Goal: Information Seeking & Learning: Learn about a topic

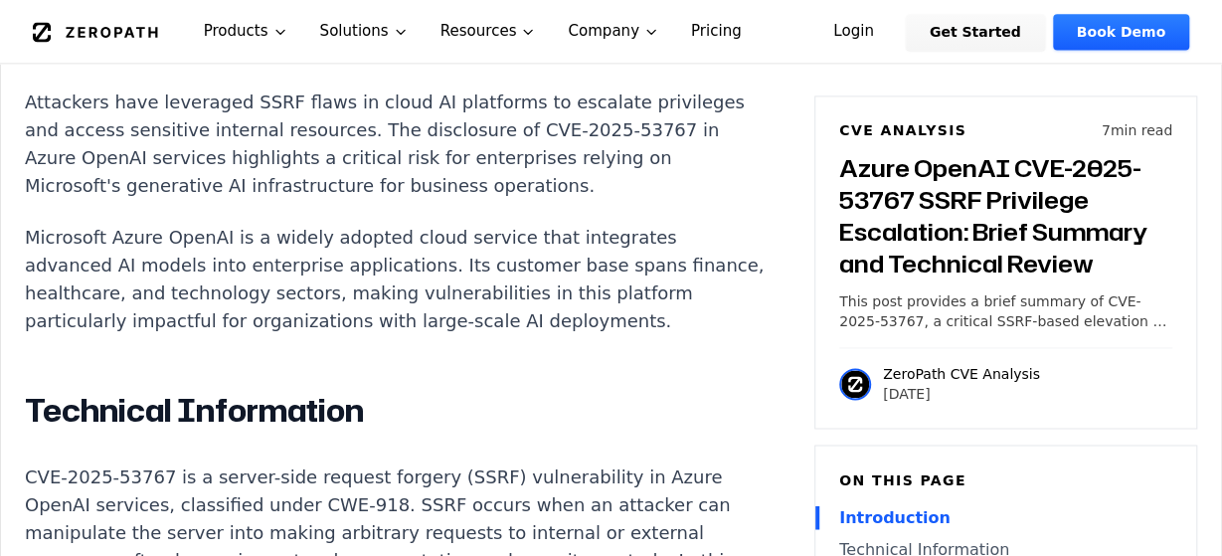
scroll to position [1354, 0]
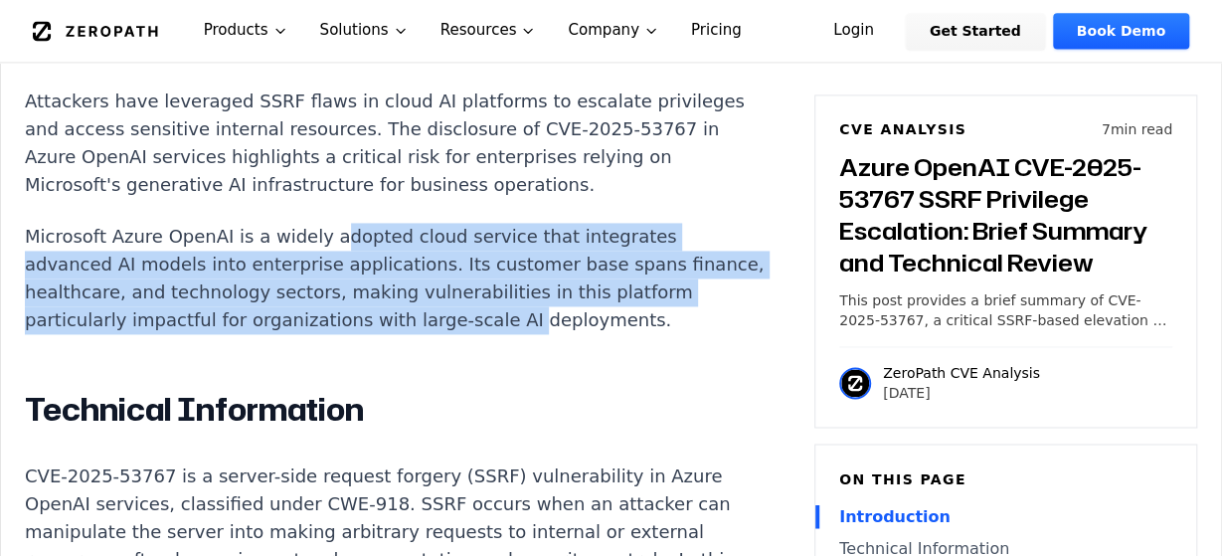
drag, startPoint x: 314, startPoint y: 236, endPoint x: 571, endPoint y: 324, distance: 271.3
click at [571, 324] on p "Microsoft Azure OpenAI is a widely adopted cloud service that integrates advanc…" at bounding box center [395, 279] width 740 height 111
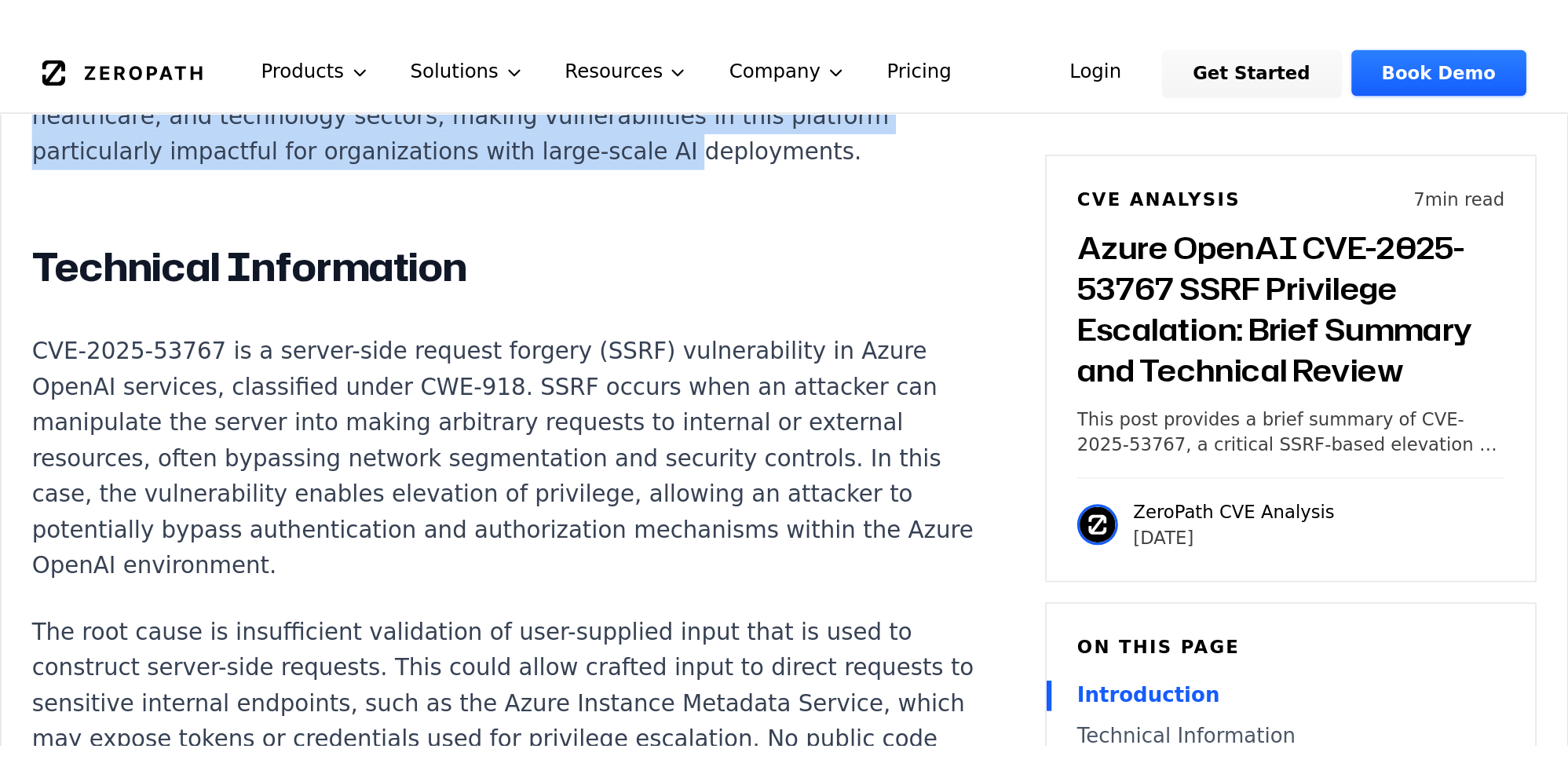
scroll to position [1250, 0]
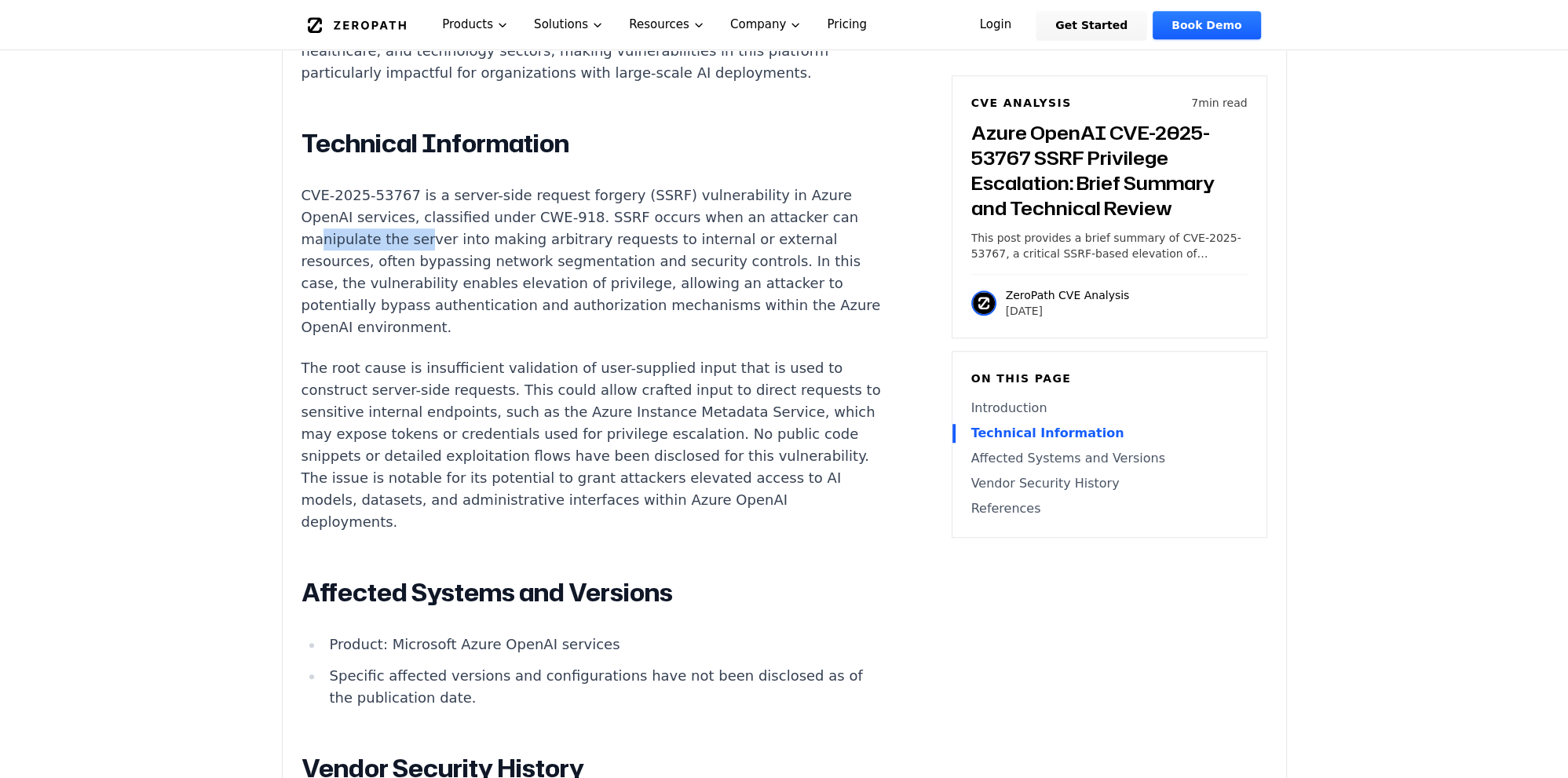
drag, startPoint x: 318, startPoint y: 239, endPoint x: 417, endPoint y: 244, distance: 99.1
click at [417, 244] on p "CVE-2025-53767 is a server-side request forgery (SSRF) vulnerability in Azure O…" at bounding box center [594, 261] width 585 height 154
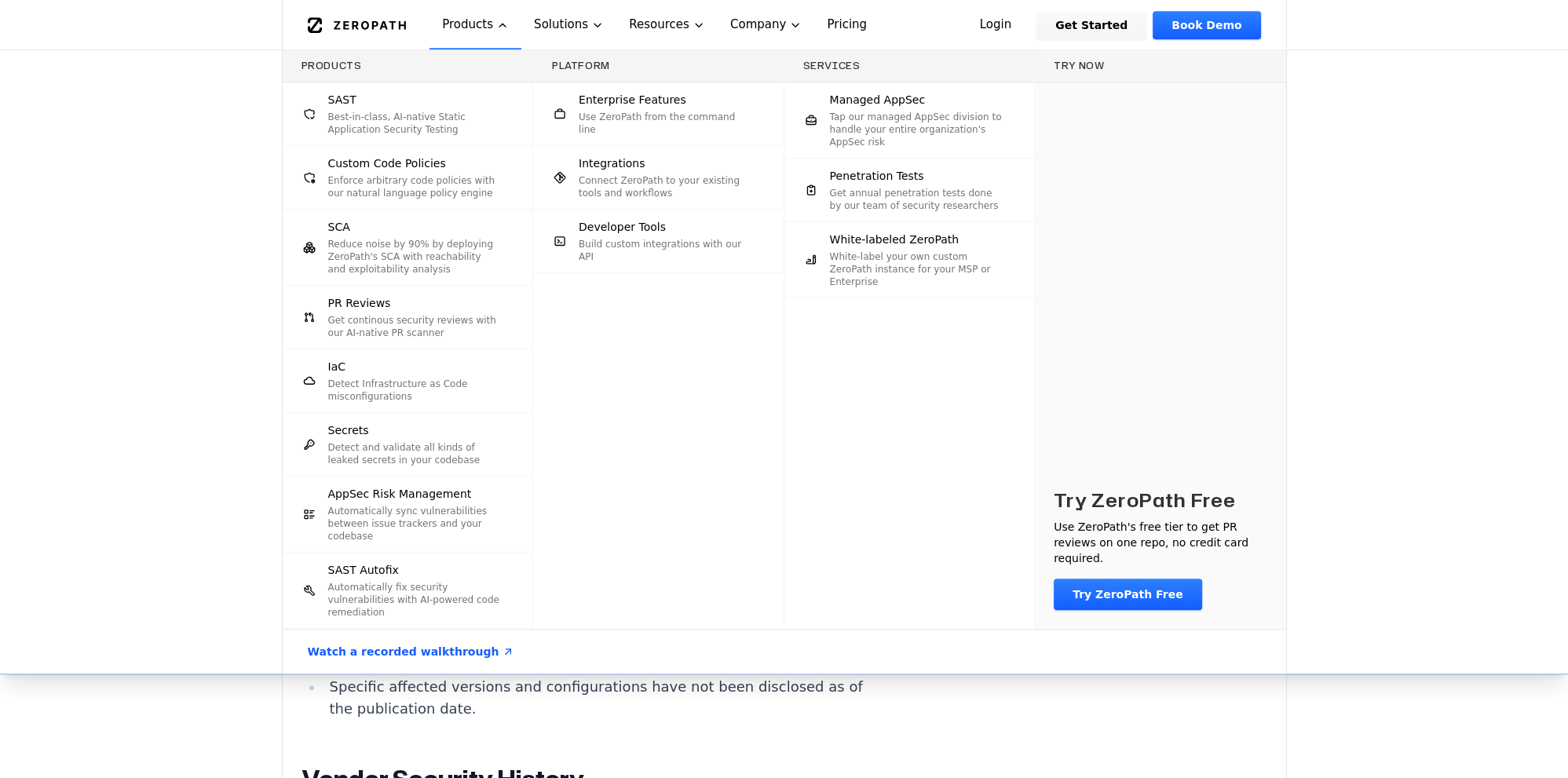
scroll to position [1084, 0]
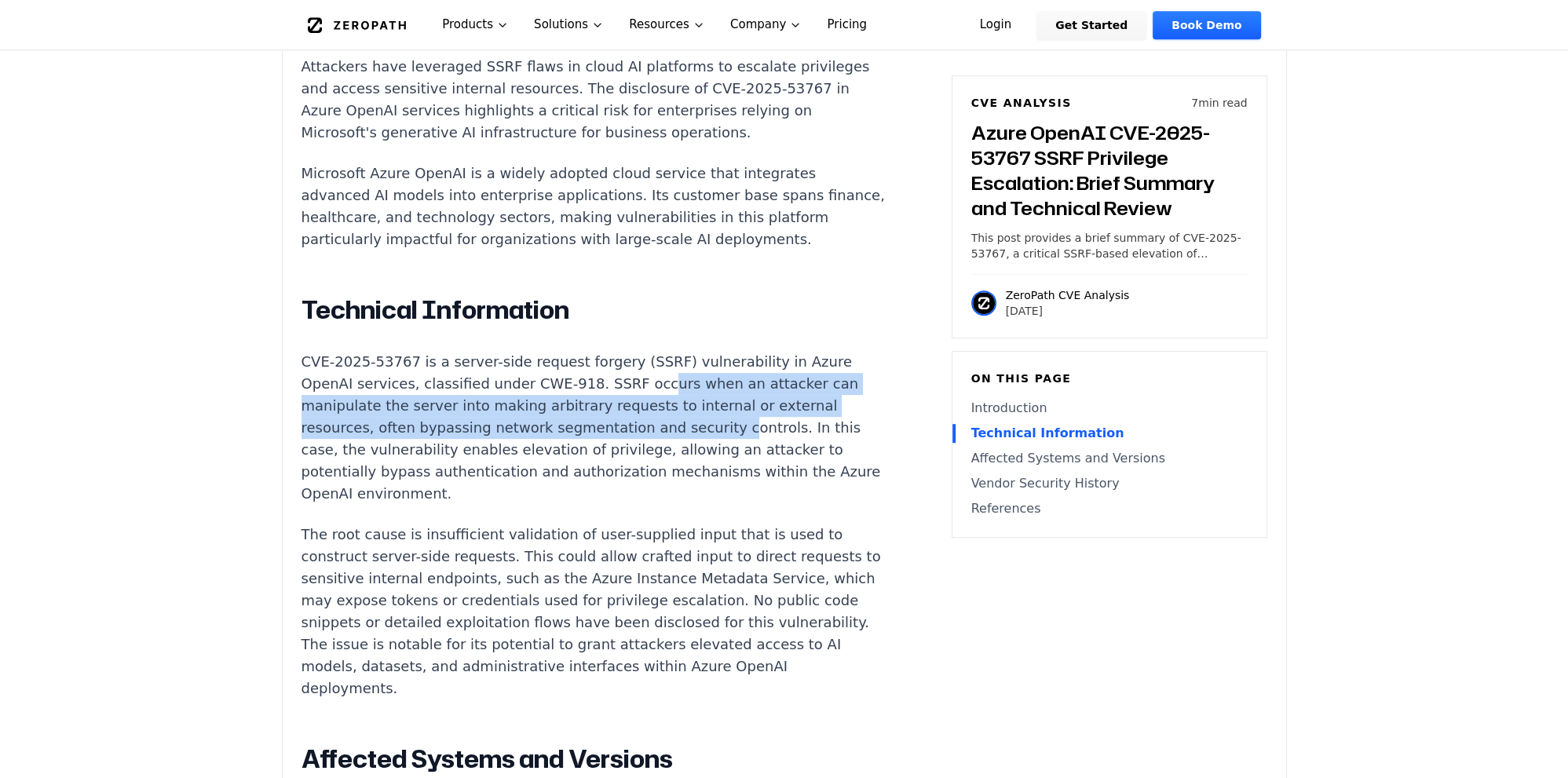
drag, startPoint x: 630, startPoint y: 386, endPoint x: 580, endPoint y: 439, distance: 72.9
click at [604, 438] on p "CVE-2025-53767 is a server-side request forgery (SSRF) vulnerability in Azure O…" at bounding box center [594, 427] width 585 height 154
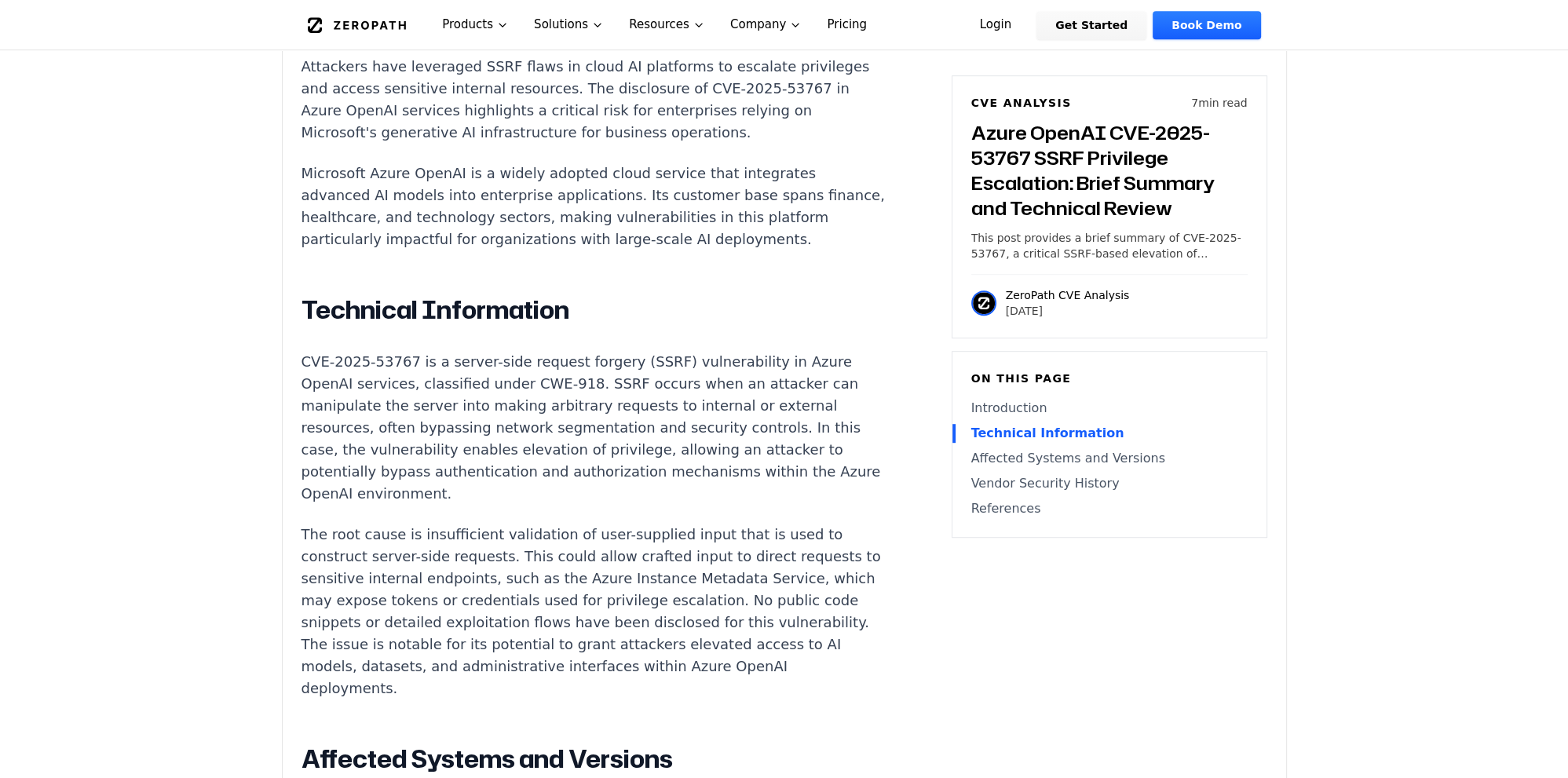
click at [564, 438] on p "CVE-2025-53767 is a server-side request forgery (SSRF) vulnerability in Azure O…" at bounding box center [594, 427] width 585 height 154
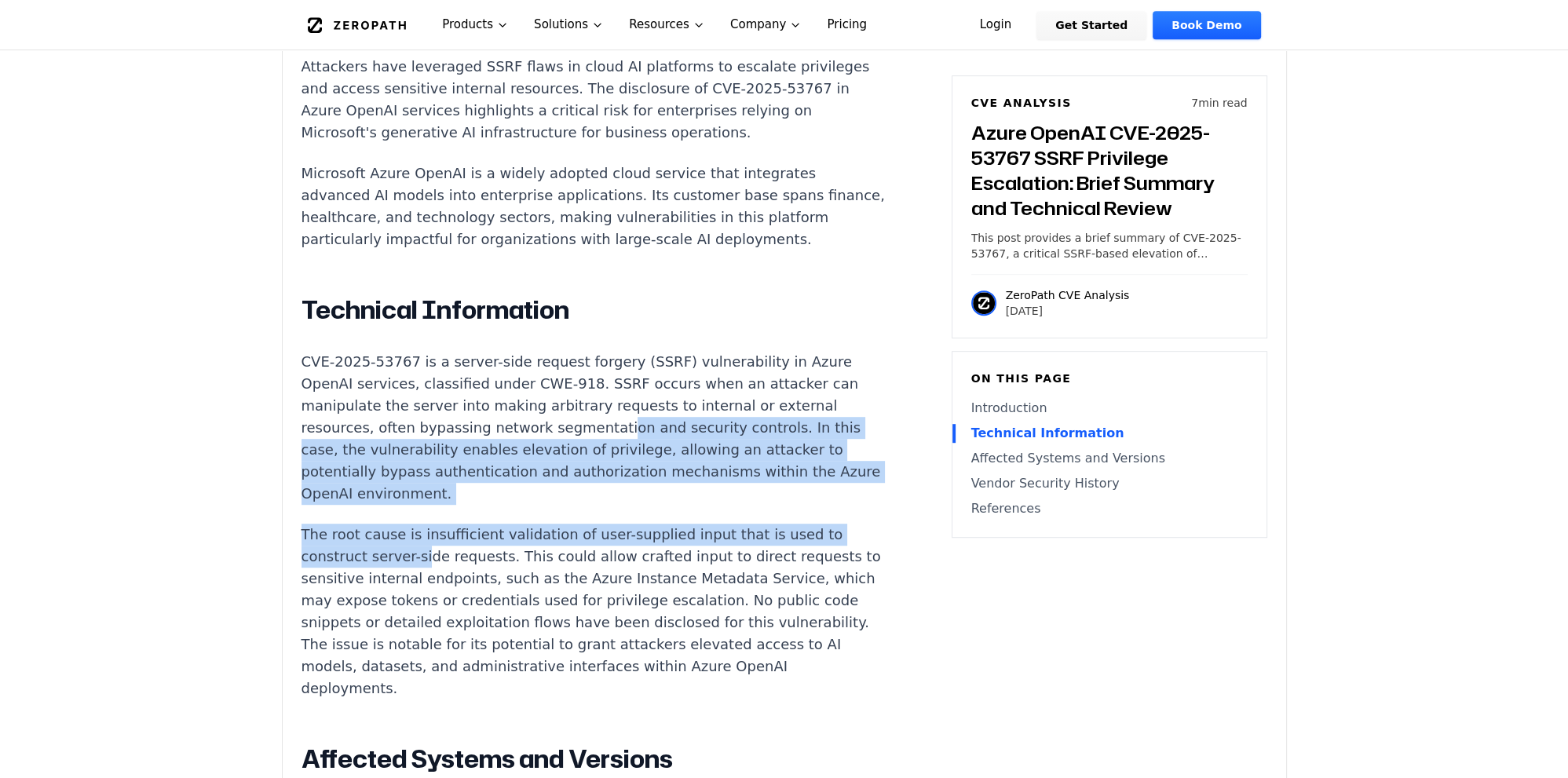
drag, startPoint x: 597, startPoint y: 432, endPoint x: 416, endPoint y: 571, distance: 228.2
click at [416, 438] on div "Introduction Attackers have leveraged SSRF flaws in cloud AI platforms to escal…" at bounding box center [594, 693] width 585 height 1389
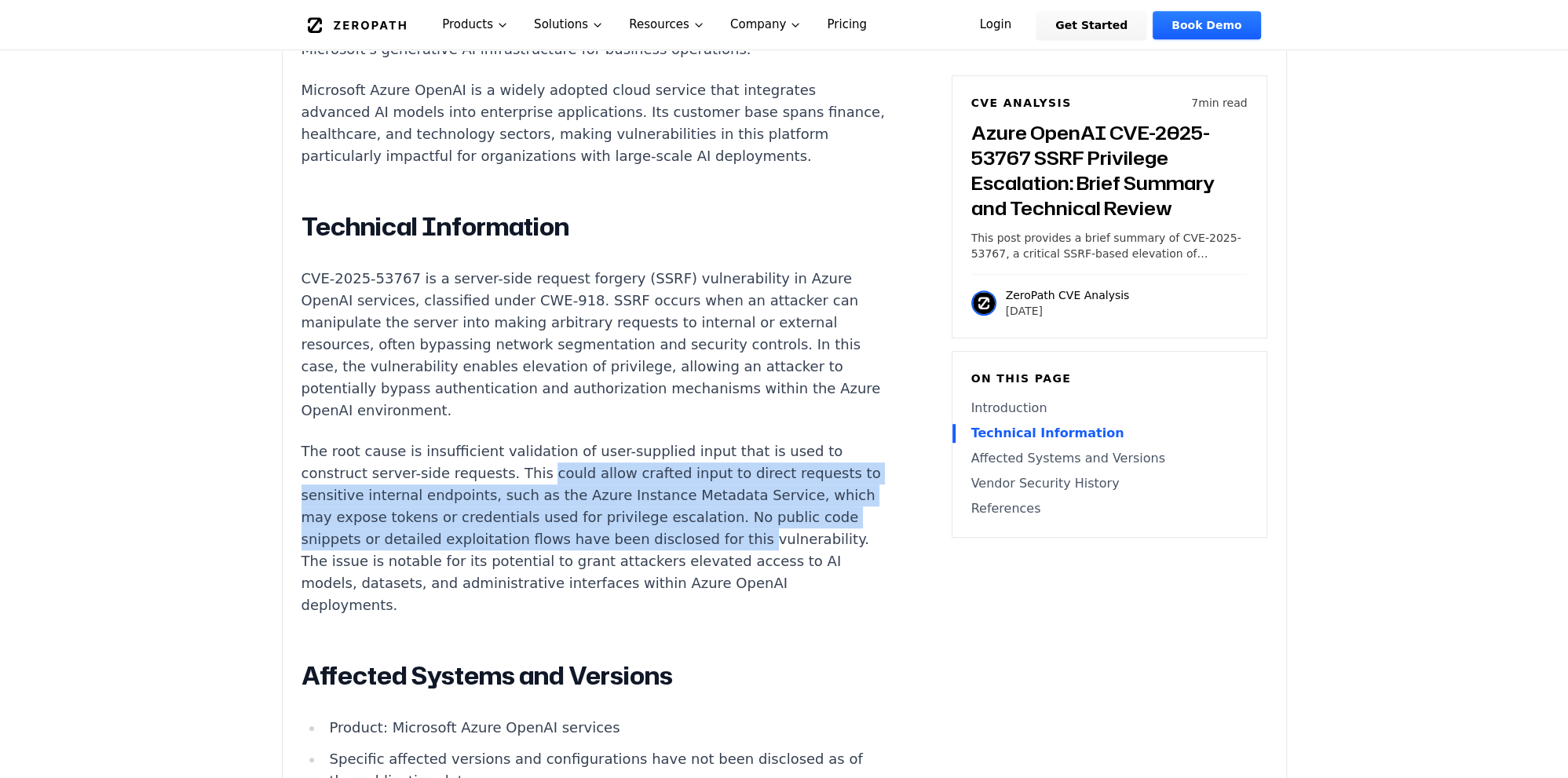
drag, startPoint x: 525, startPoint y: 471, endPoint x: 784, endPoint y: 547, distance: 269.9
click at [784, 438] on p "The root cause is insufficient validation of user-supplied input that is used t…" at bounding box center [594, 528] width 585 height 176
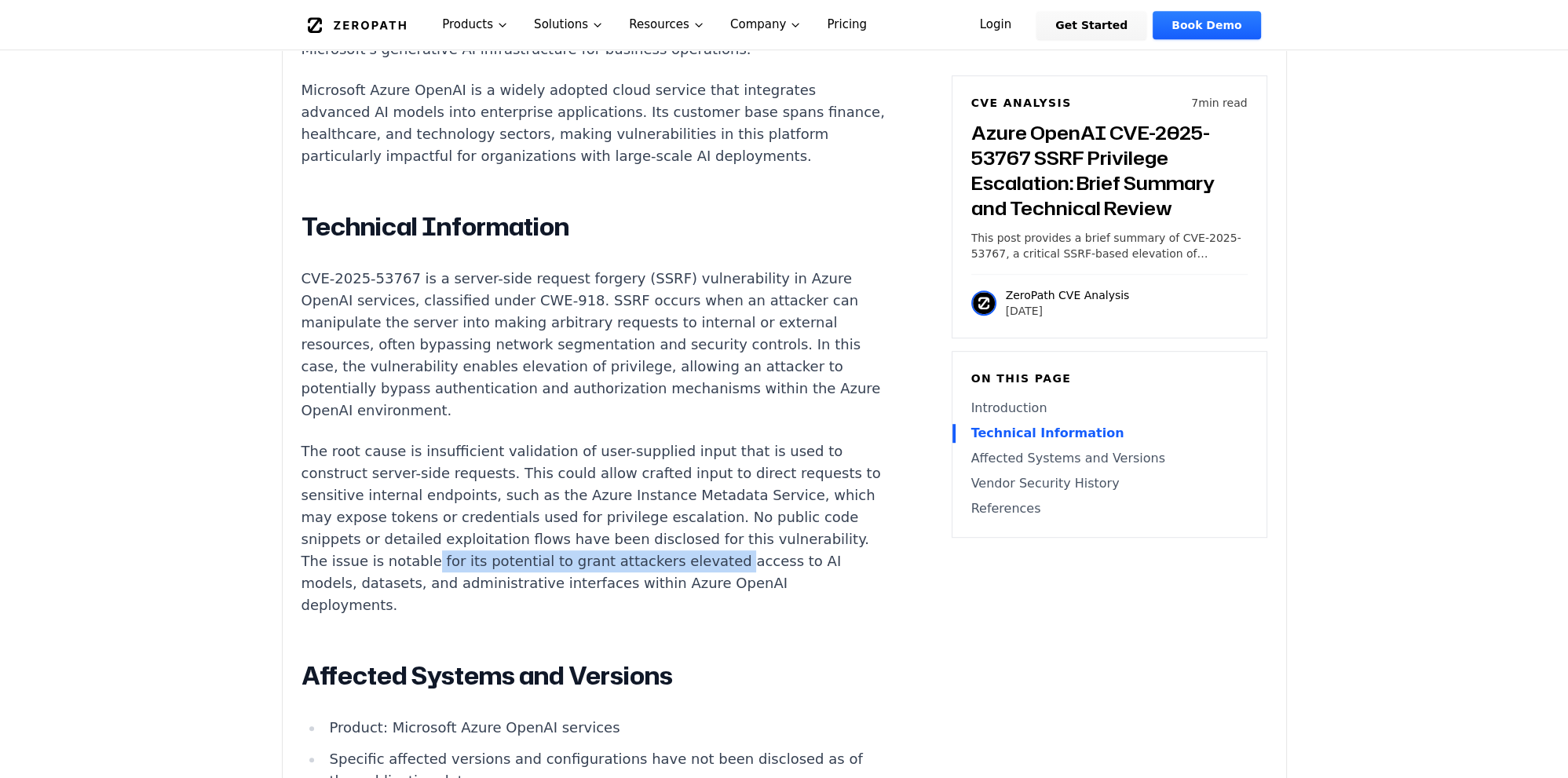
drag, startPoint x: 532, startPoint y: 569, endPoint x: 844, endPoint y: 560, distance: 312.1
click at [844, 438] on article "Introduction Attackers have leveraged SSRF flaws in cloud AI platforms to escal…" at bounding box center [617, 615] width 631 height 1398
click at [653, 438] on p "The root cause is insufficient validation of user-supplied input that is used t…" at bounding box center [594, 528] width 585 height 176
drag, startPoint x: 640, startPoint y: 566, endPoint x: 810, endPoint y: 576, distance: 170.3
click at [810, 438] on article "Introduction Attackers have leveraged SSRF flaws in cloud AI platforms to escal…" at bounding box center [617, 615] width 631 height 1398
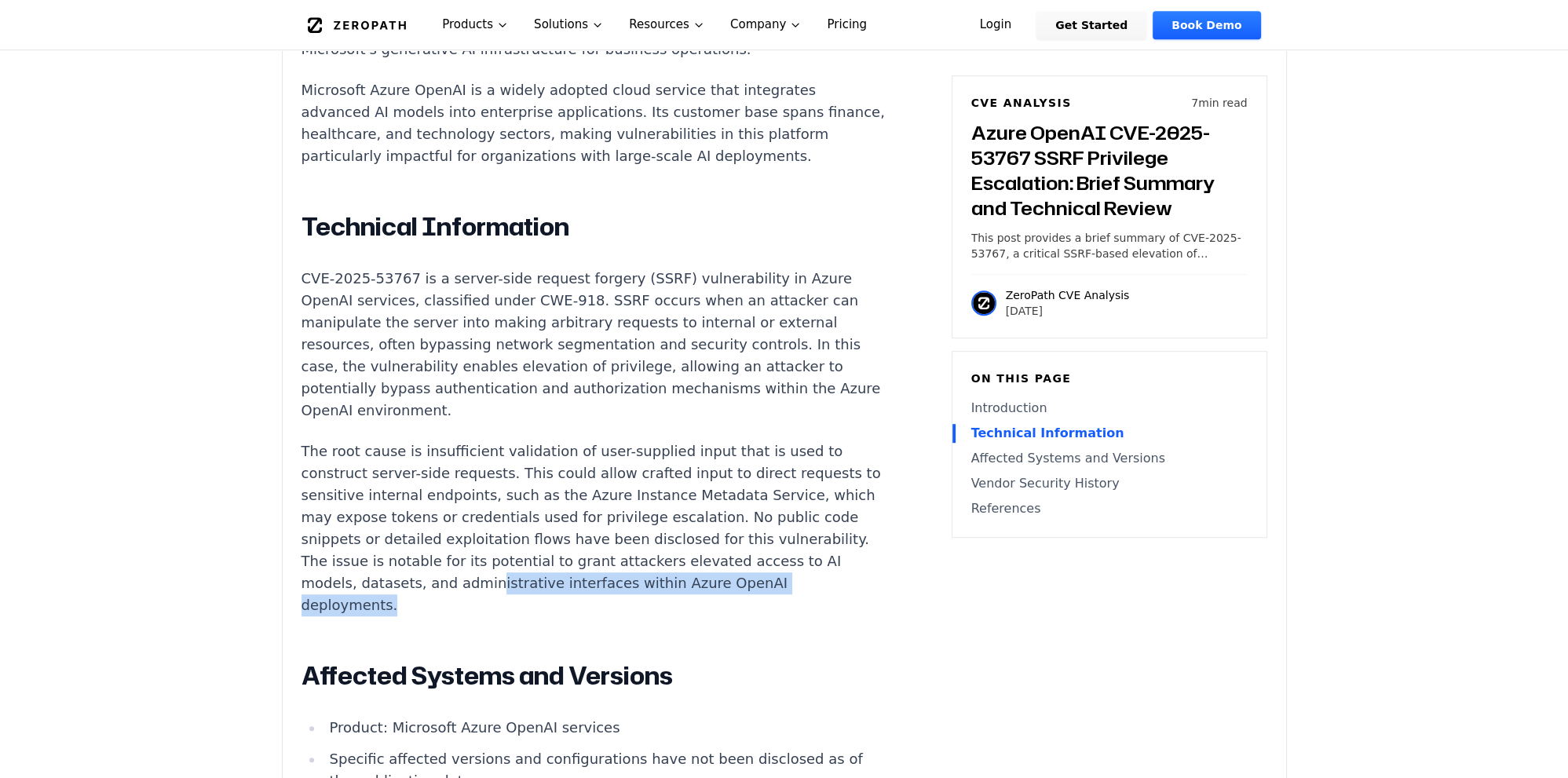
drag, startPoint x: 555, startPoint y: 591, endPoint x: 686, endPoint y: 610, distance: 132.4
click at [686, 438] on p "The root cause is insufficient validation of user-supplied input that is used t…" at bounding box center [594, 528] width 585 height 176
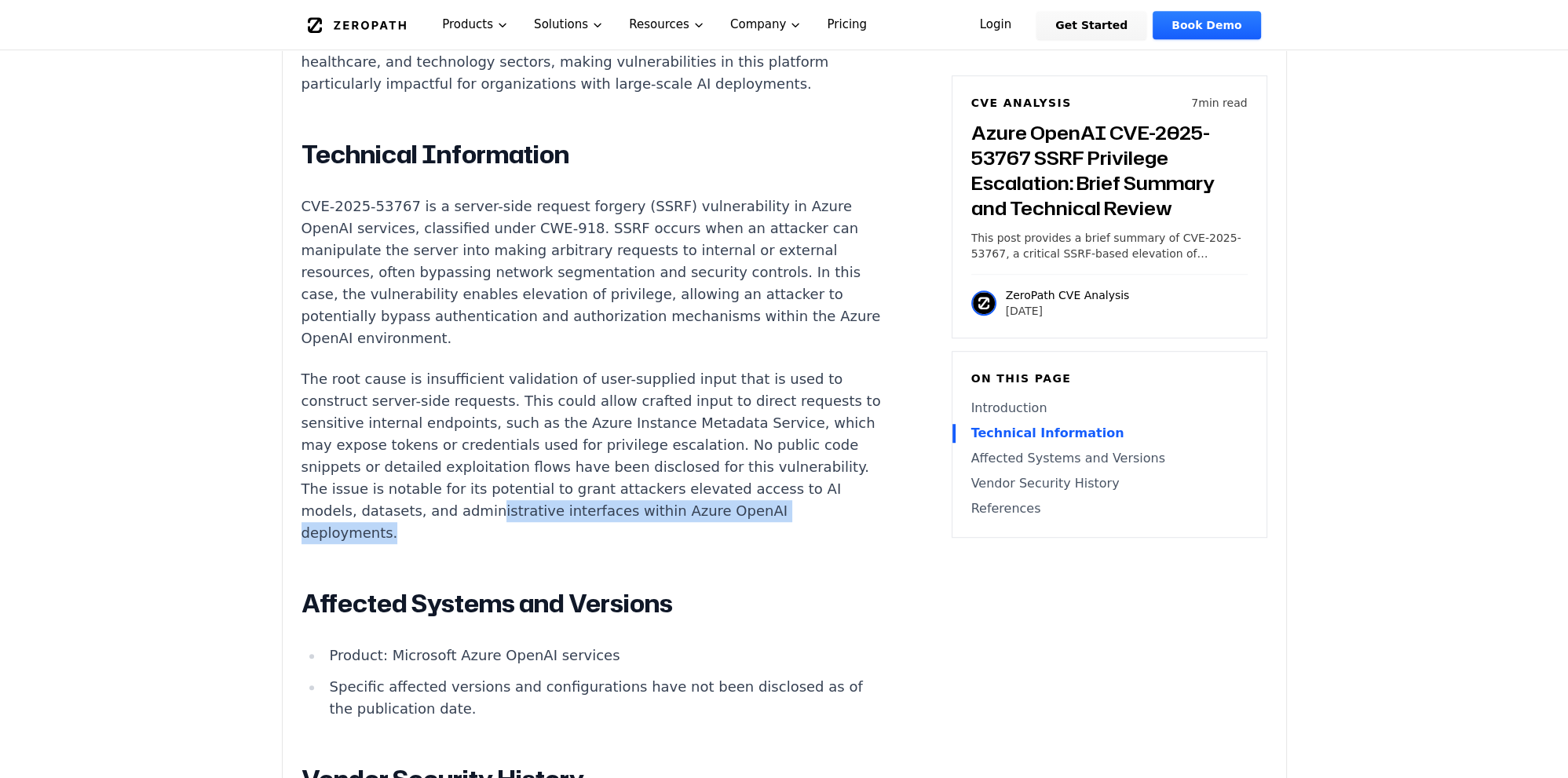
scroll to position [1498, 0]
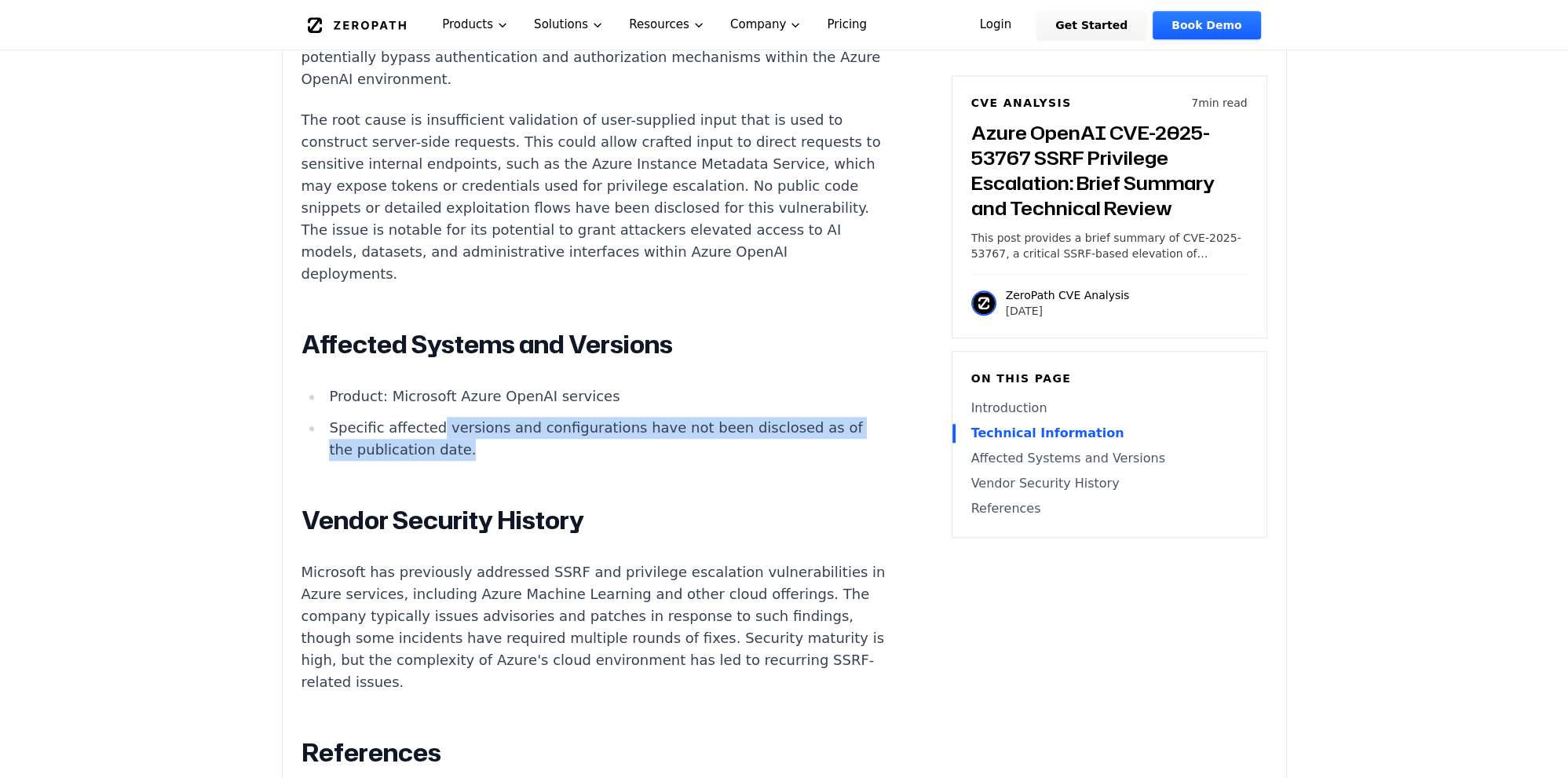
drag, startPoint x: 433, startPoint y: 430, endPoint x: 501, endPoint y: 468, distance: 77.9
click at [501, 438] on div "Introduction Attackers have leveraged SSRF flaws in cloud AI platforms to escal…" at bounding box center [594, 279] width 585 height 1389
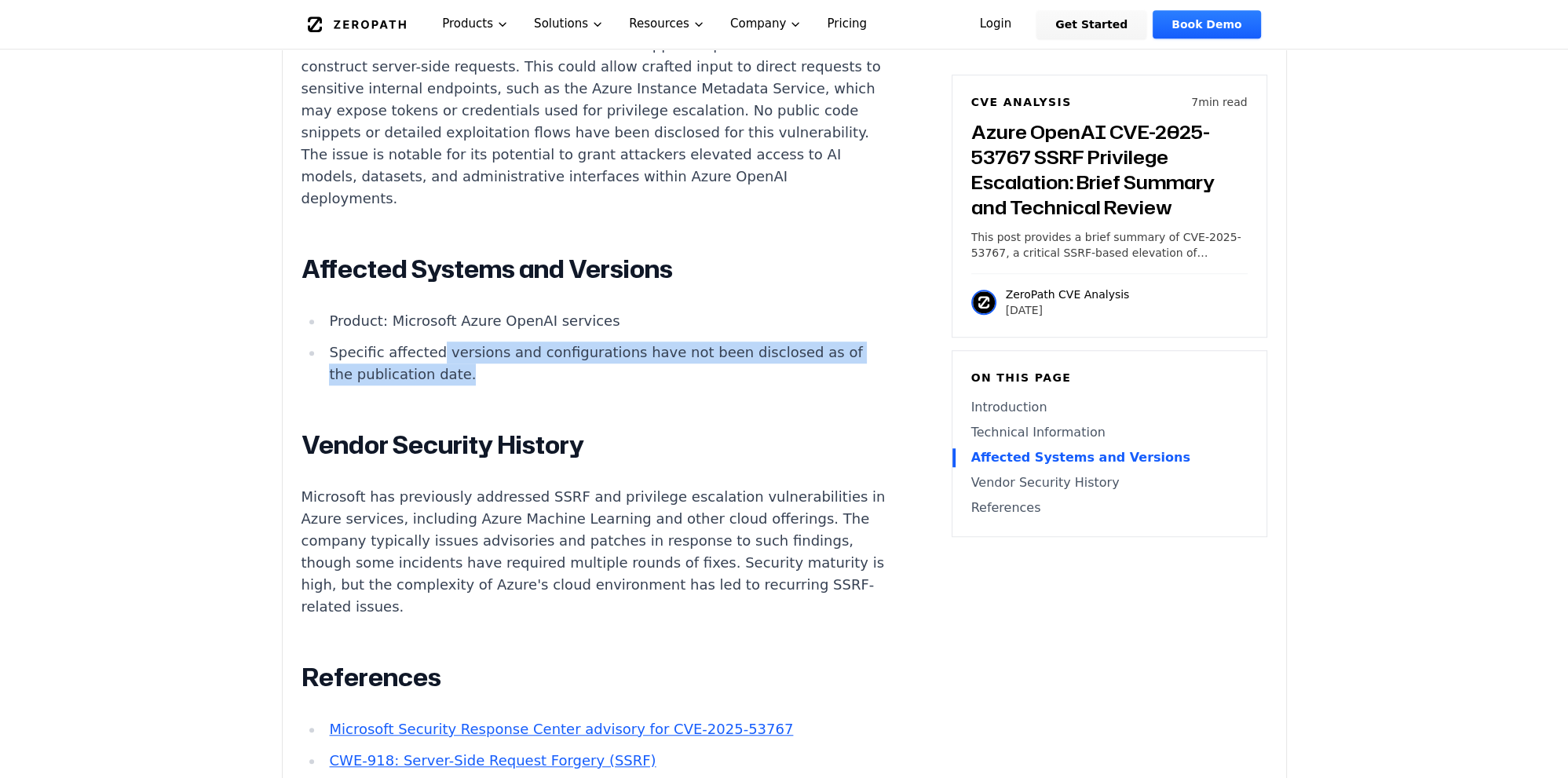
scroll to position [1747, 0]
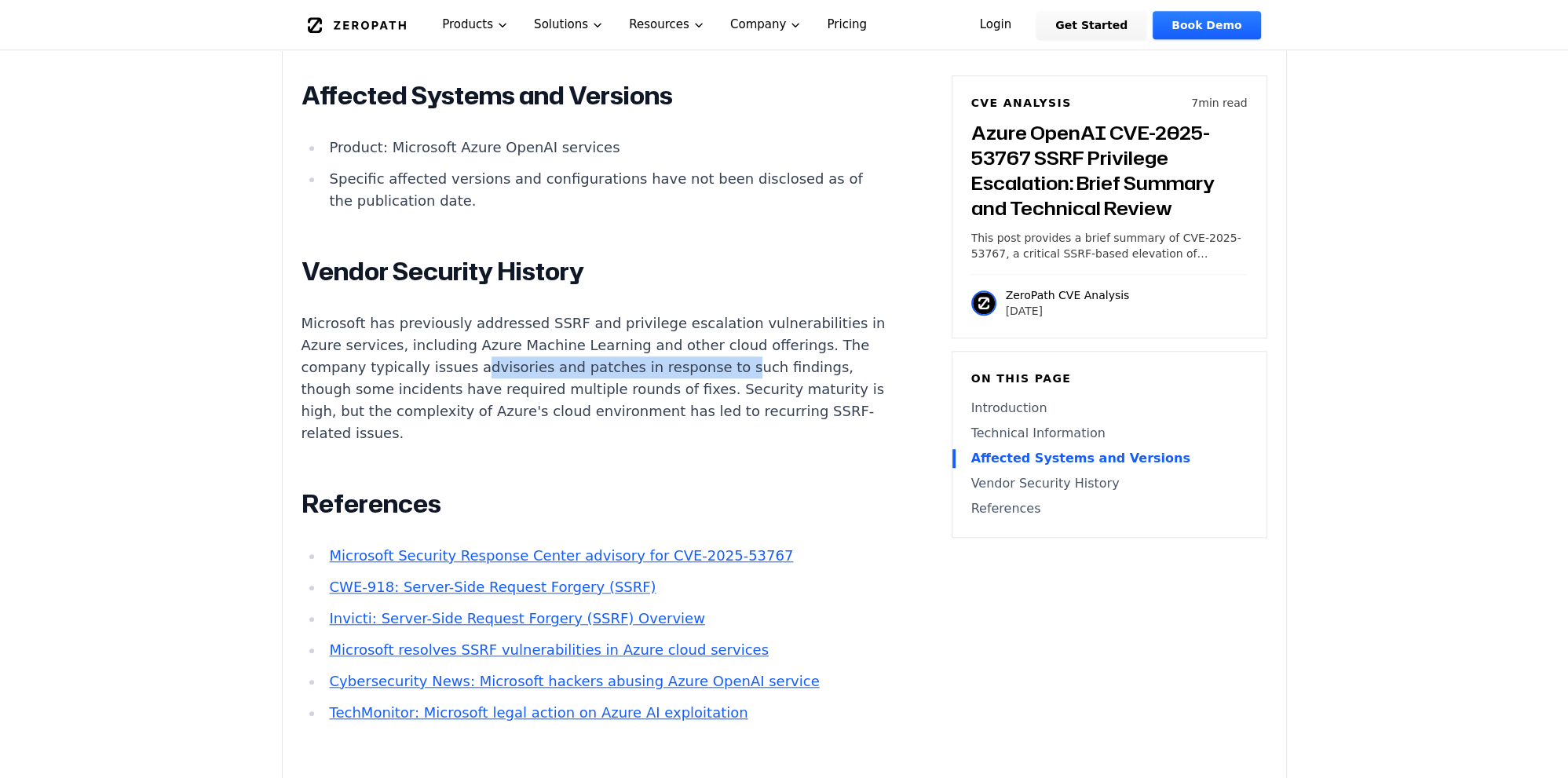
drag, startPoint x: 492, startPoint y: 380, endPoint x: 574, endPoint y: 371, distance: 82.5
click at [630, 371] on p "Microsoft has previously addressed SSRF and privilege escalation vulnerabilitie…" at bounding box center [594, 378] width 585 height 132
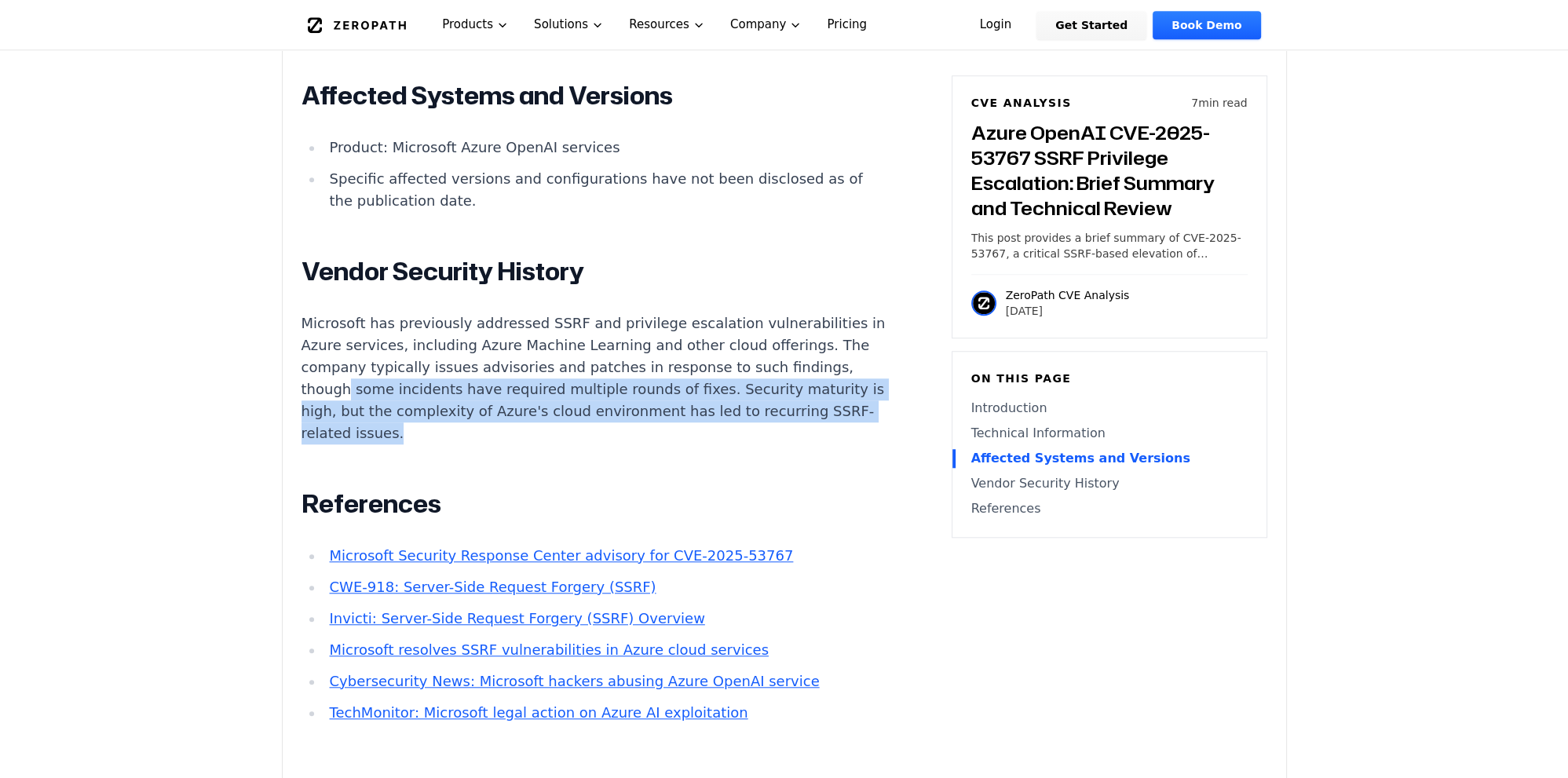
drag, startPoint x: 403, startPoint y: 385, endPoint x: 785, endPoint y: 444, distance: 386.5
click at [785, 438] on p "Microsoft has previously addressed SSRF and privilege escalation vulnerabilitie…" at bounding box center [594, 378] width 585 height 132
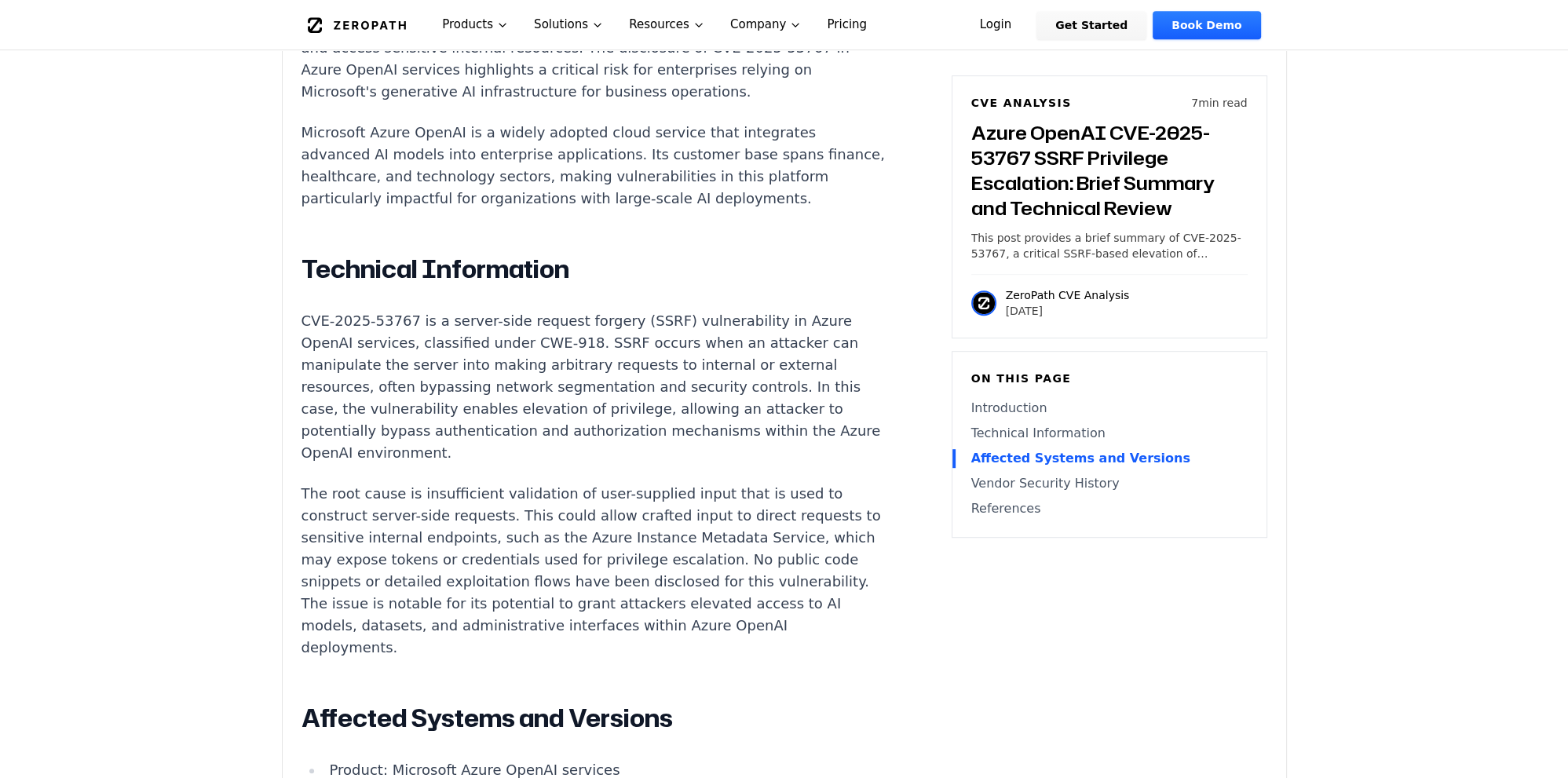
scroll to position [1084, 0]
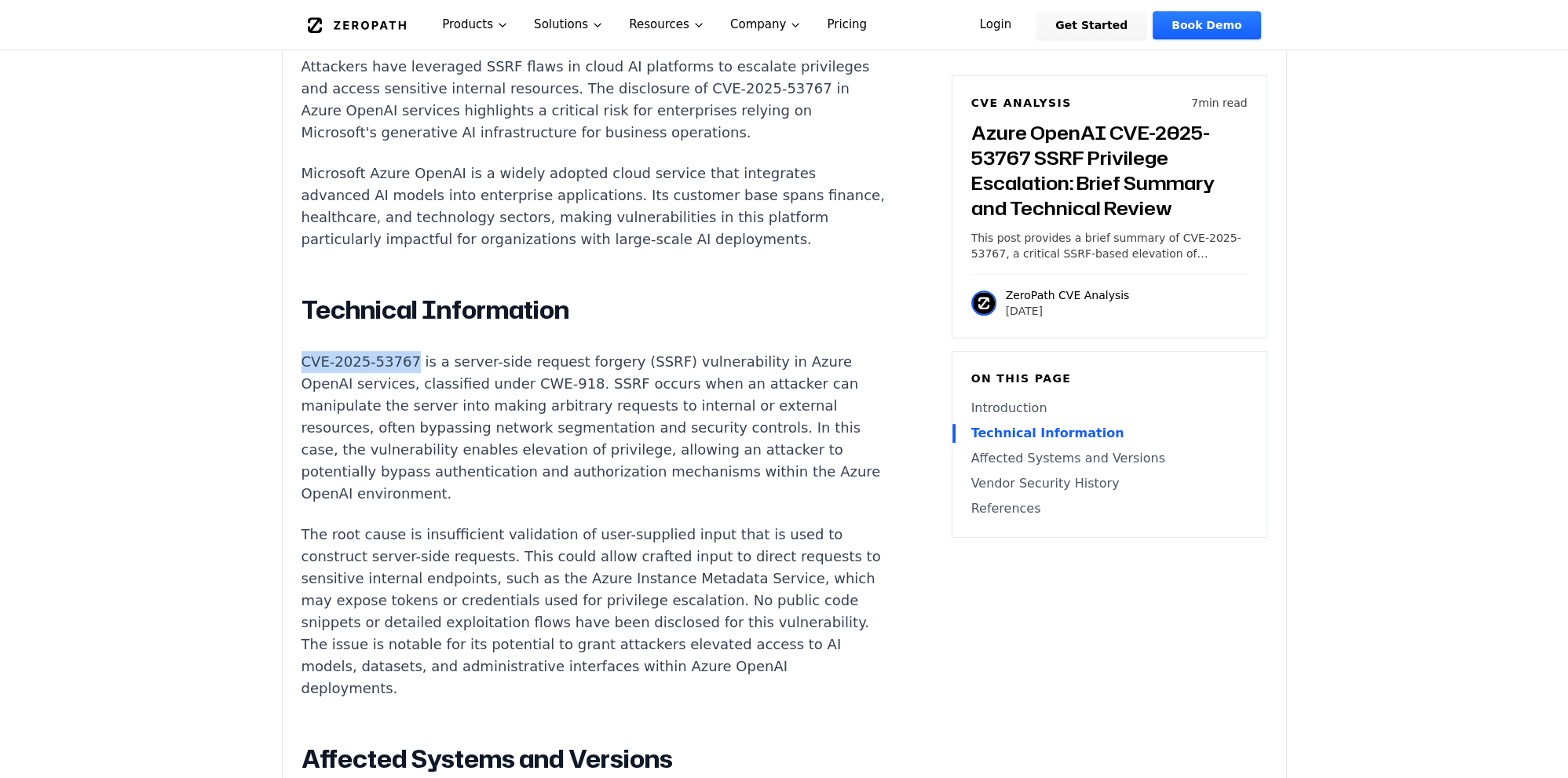
drag, startPoint x: 407, startPoint y: 366, endPoint x: 303, endPoint y: 363, distance: 104.0
click at [303, 363] on p "CVE-2025-53767 is a server-side request forgery (SSRF) vulnerability in Azure O…" at bounding box center [594, 427] width 585 height 154
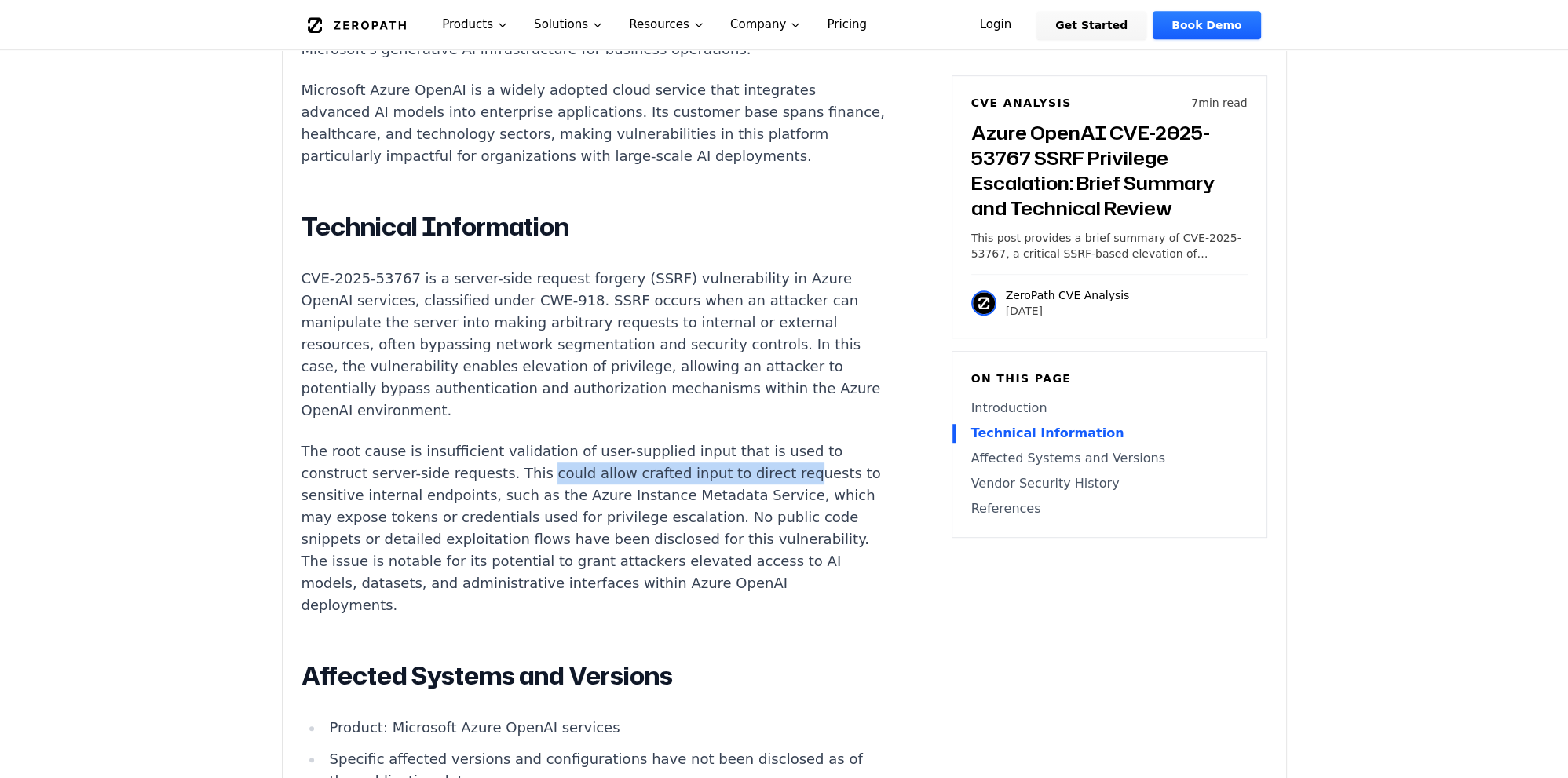
drag, startPoint x: 524, startPoint y: 475, endPoint x: 755, endPoint y: 485, distance: 231.2
click at [755, 438] on p "The root cause is insufficient validation of user-supplied input that is used t…" at bounding box center [594, 528] width 585 height 176
